Goal: Information Seeking & Learning: Learn about a topic

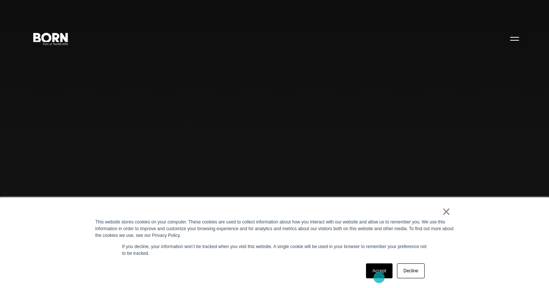
click at [379, 278] on link "Accept" at bounding box center [379, 271] width 27 height 15
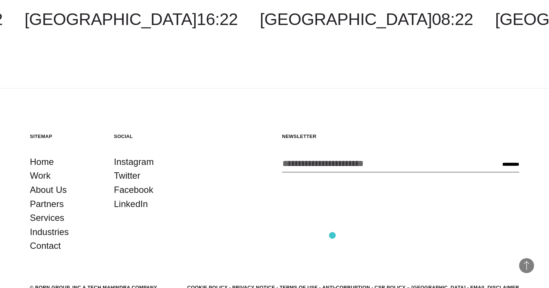
scroll to position [2056, 0]
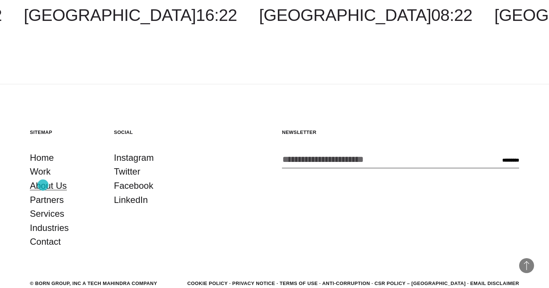
click at [43, 185] on link "About Us" at bounding box center [48, 186] width 37 height 14
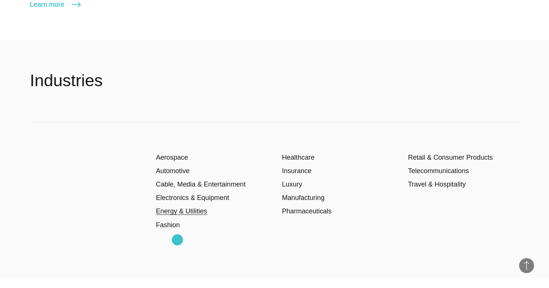
scroll to position [1130, 0]
click at [169, 227] on link "Fashion" at bounding box center [168, 224] width 24 height 7
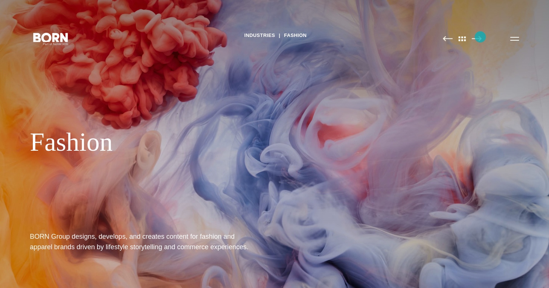
click at [480, 37] on img at bounding box center [476, 39] width 10 height 6
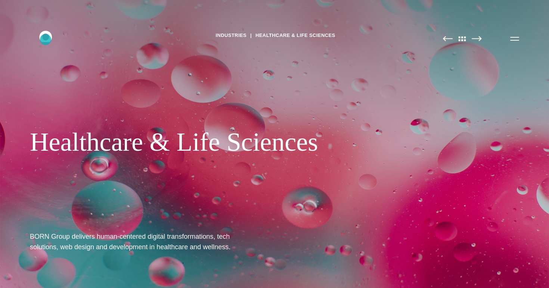
click at [46, 40] on icon ".st0{display:none;} .st1{display:inline;} .st2{font-family:'HelveticaNeue-Mediu…" at bounding box center [51, 38] width 48 height 19
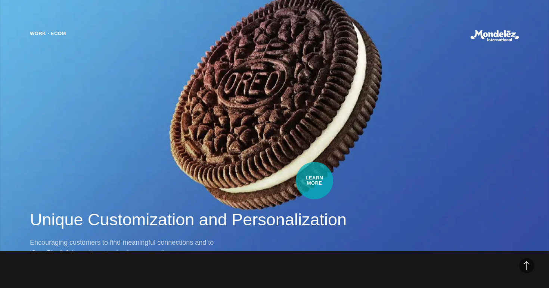
scroll to position [567, 0]
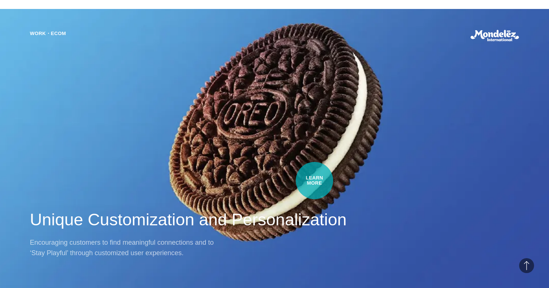
click at [314, 181] on div "Work・Ecom Unique Customization and Personalization Encouraging customers to fin…" at bounding box center [274, 144] width 549 height 288
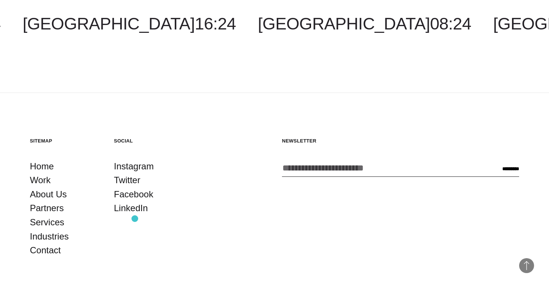
scroll to position [8096, 0]
